Goal: Task Accomplishment & Management: Manage account settings

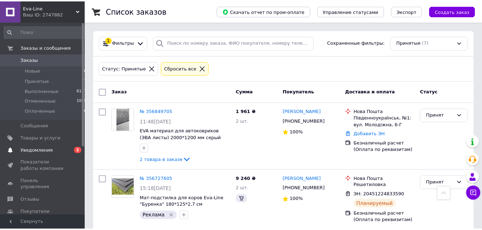
scroll to position [333, 0]
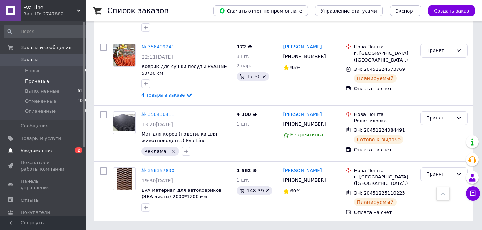
click at [53, 151] on span "Уведомления" at bounding box center [43, 150] width 45 height 6
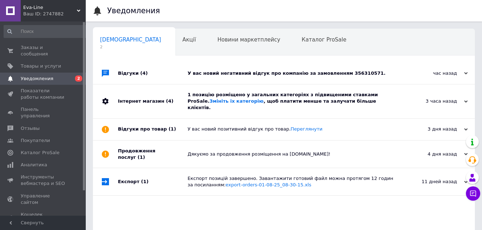
click at [284, 73] on div "У вас новий негативний відгук про компанію за замовленням 356310571." at bounding box center [292, 73] width 209 height 6
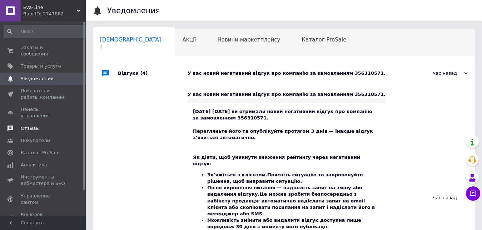
click at [23, 125] on span "Отзывы" at bounding box center [30, 128] width 19 height 6
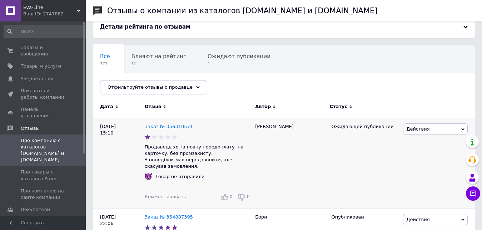
scroll to position [73, 0]
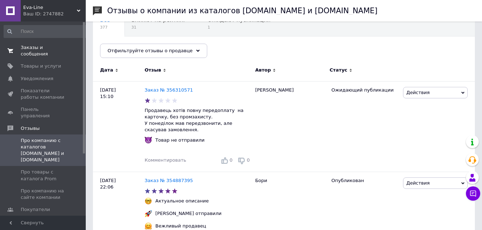
click at [39, 48] on span "Заказы и сообщения" at bounding box center [43, 50] width 45 height 13
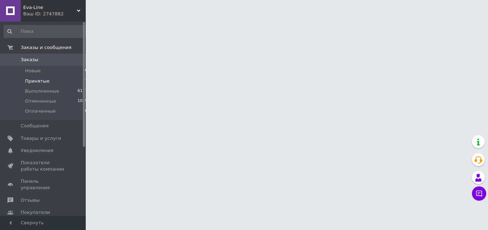
click at [39, 80] on span "Принятые" at bounding box center [37, 81] width 25 height 6
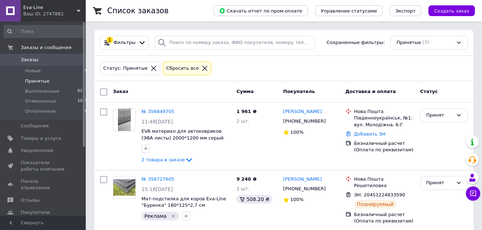
click at [41, 78] on span "Принятые" at bounding box center [37, 81] width 25 height 6
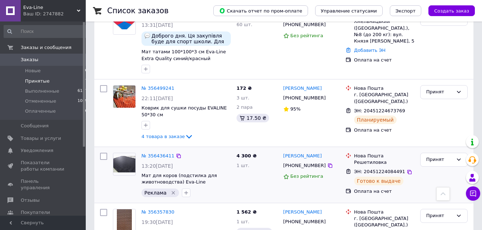
scroll to position [333, 0]
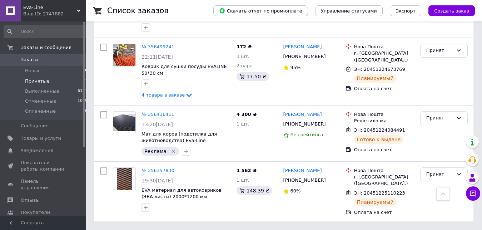
click at [42, 81] on span "Принятые" at bounding box center [37, 81] width 25 height 6
click at [43, 138] on span "Товары и услуги" at bounding box center [41, 138] width 40 height 6
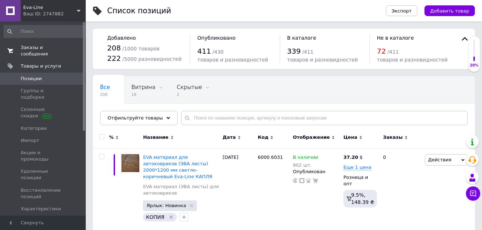
click at [52, 46] on span "Заказы и сообщения" at bounding box center [43, 50] width 45 height 13
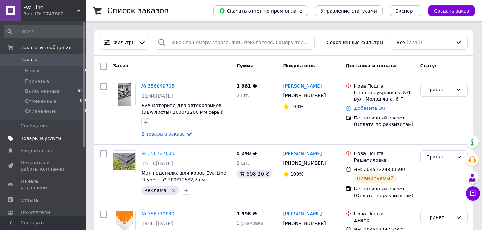
click at [41, 135] on span "Товары и услуги" at bounding box center [41, 138] width 40 height 6
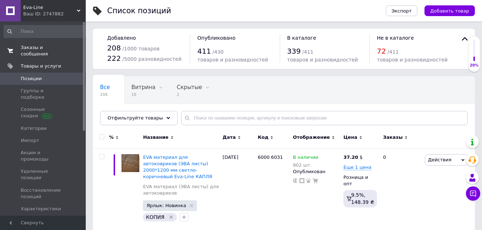
click at [58, 45] on span "Заказы и сообщения" at bounding box center [43, 50] width 45 height 13
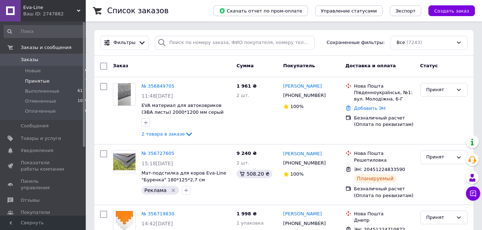
click at [32, 81] on span "Принятые" at bounding box center [37, 81] width 25 height 6
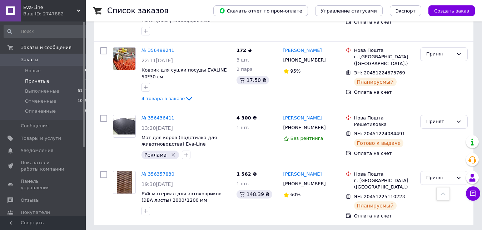
scroll to position [333, 0]
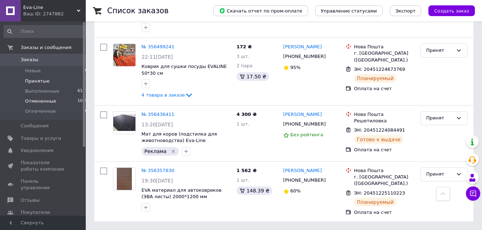
click at [44, 103] on span "Отмененные" at bounding box center [40, 101] width 31 height 6
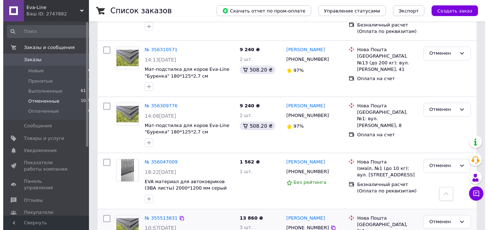
scroll to position [182, 0]
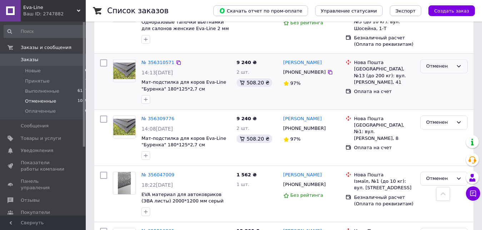
click at [448, 63] on div "Отменен" at bounding box center [439, 67] width 27 height 8
click at [439, 75] on li "Принят" at bounding box center [443, 81] width 47 height 13
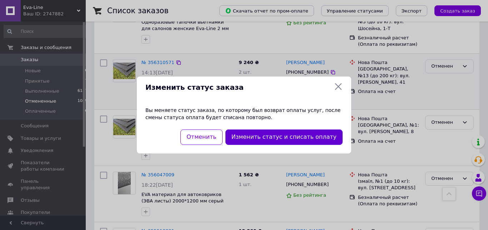
click at [283, 138] on button "Изменить статус и списать оплату" at bounding box center [283, 136] width 117 height 15
